Goal: Check status: Check status

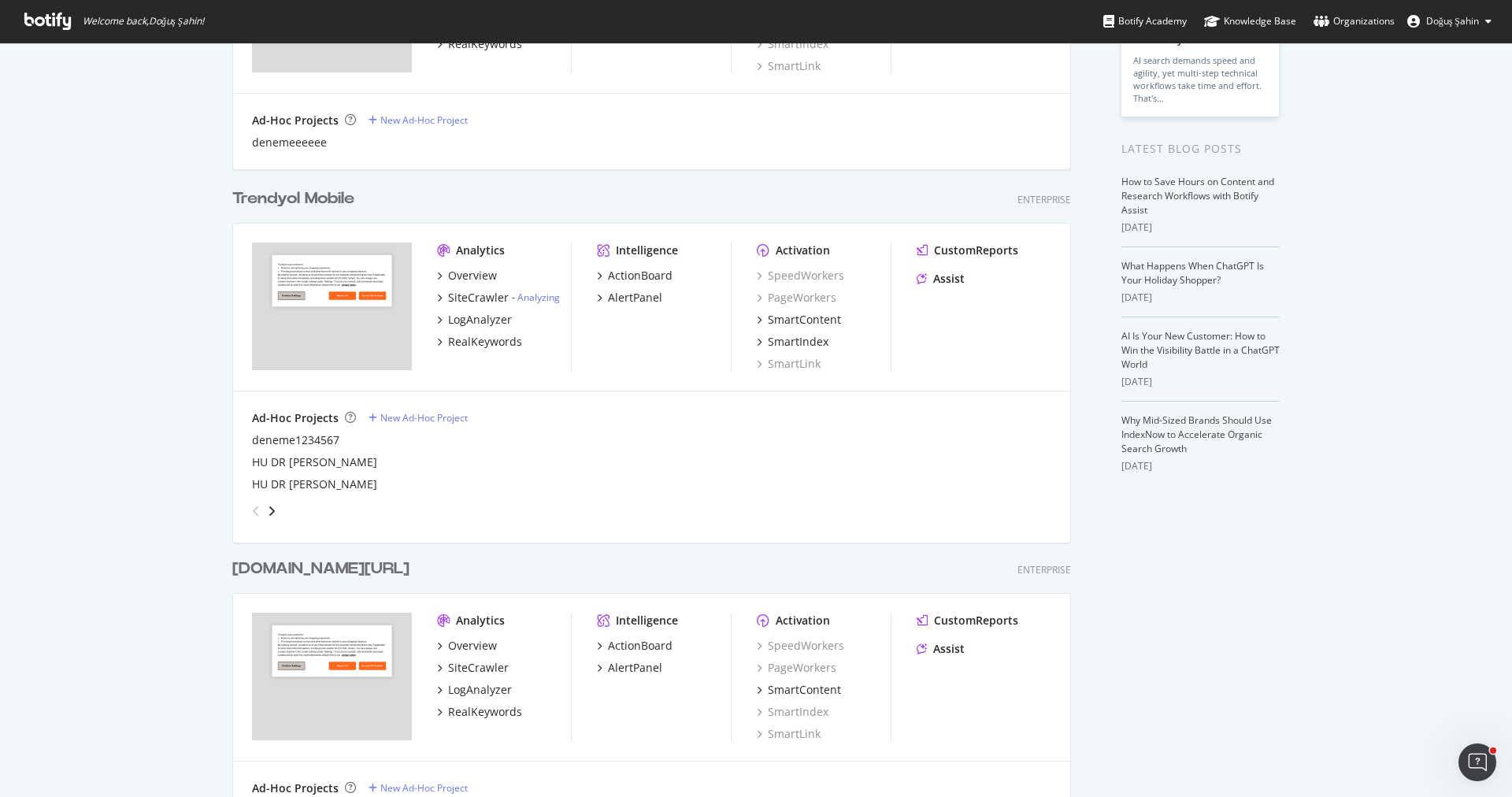
scroll to position [277, 0]
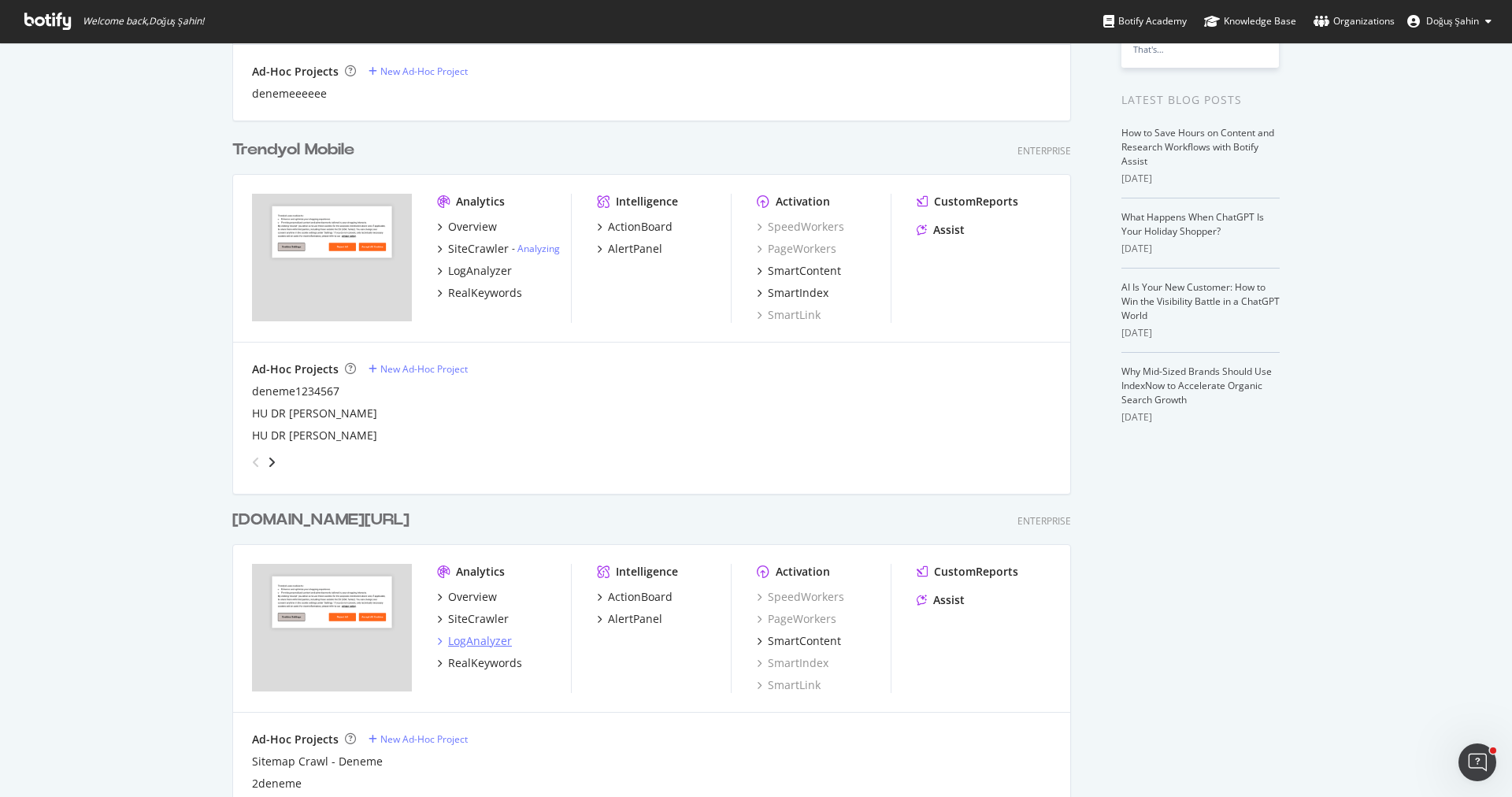
click at [499, 646] on div "LogAnalyzer" at bounding box center [480, 642] width 64 height 16
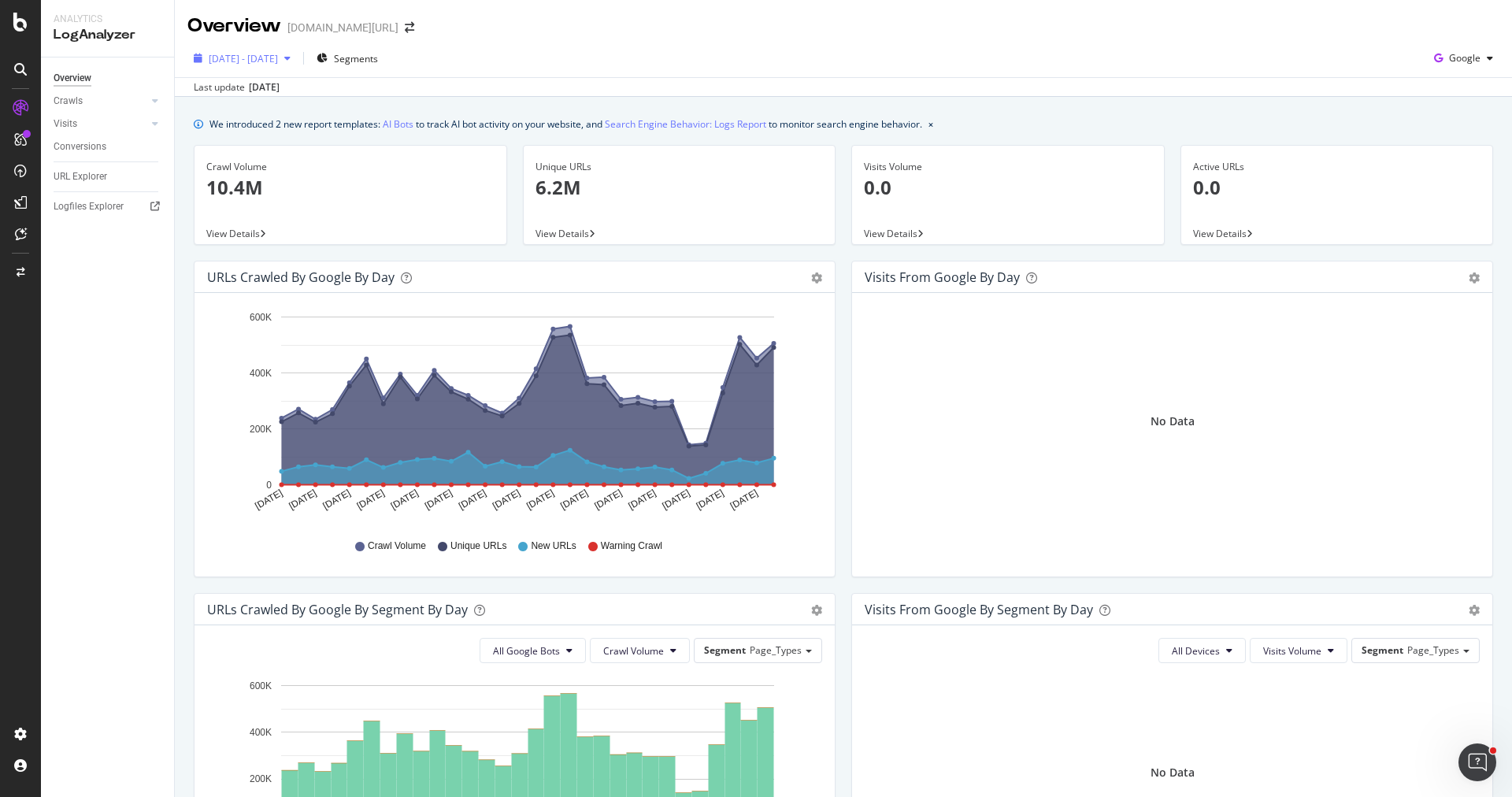
click at [291, 66] on div "[DATE] - [DATE]" at bounding box center [242, 59] width 109 height 24
